Goal: Task Accomplishment & Management: Use online tool/utility

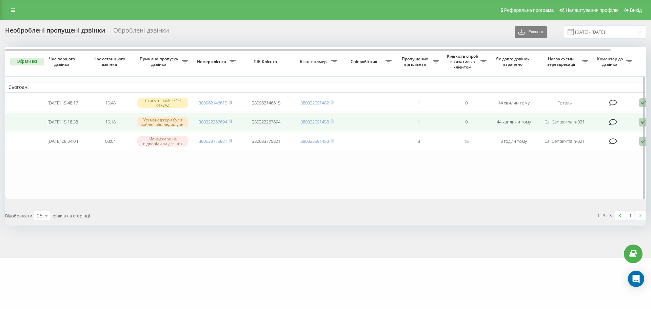
drag, startPoint x: 231, startPoint y: 123, endPoint x: 237, endPoint y: 124, distance: 5.8
click at [231, 123] on rect at bounding box center [230, 121] width 2 height 3
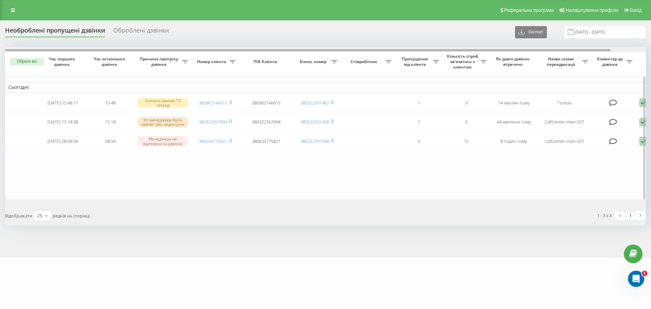
scroll to position [0, 37]
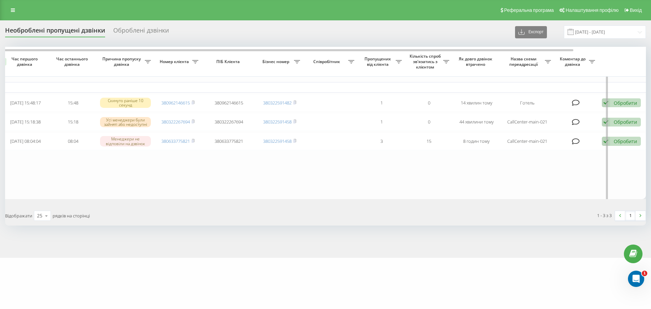
drag, startPoint x: 212, startPoint y: 51, endPoint x: 315, endPoint y: 56, distance: 103.5
click at [297, 52] on div "Обрати всі Час першого дзвінка Час останнього дзвінка Причина пропуску дзвінка …" at bounding box center [325, 123] width 641 height 152
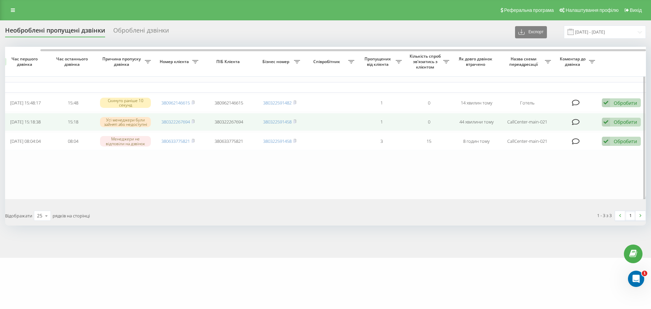
click at [610, 122] on div "Обробити Не вдалося зв'язатися Зв'язався з клієнтом за допомогою іншого каналу …" at bounding box center [621, 122] width 39 height 9
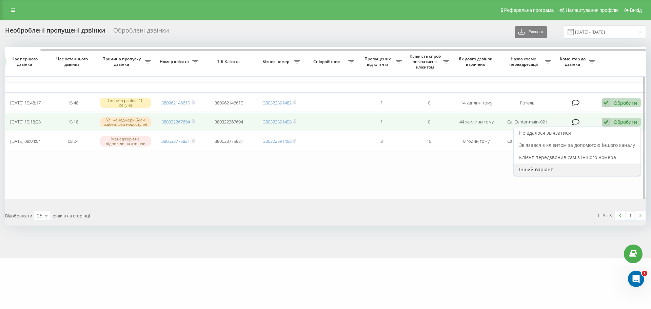
click at [549, 169] on span "Інший варіант" at bounding box center [536, 169] width 34 height 6
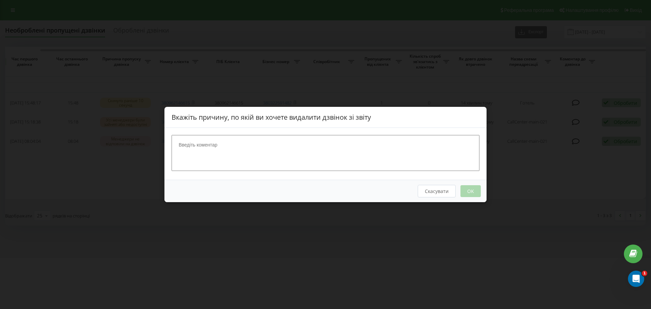
click at [324, 154] on textarea at bounding box center [326, 153] width 308 height 36
type textarea "спам"
click at [472, 193] on button "OK" at bounding box center [470, 191] width 20 height 12
